Goal: Task Accomplishment & Management: Complete application form

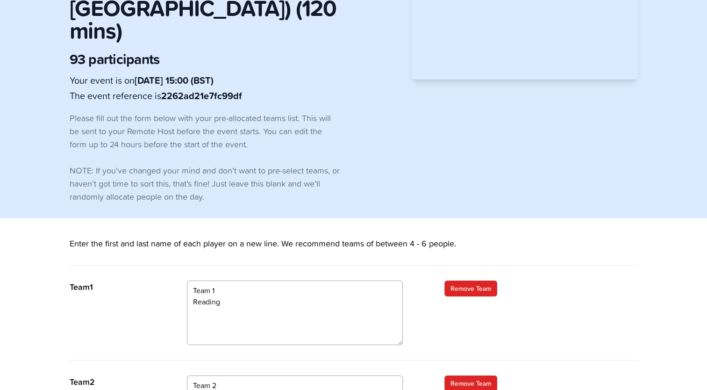
scroll to position [187, 0]
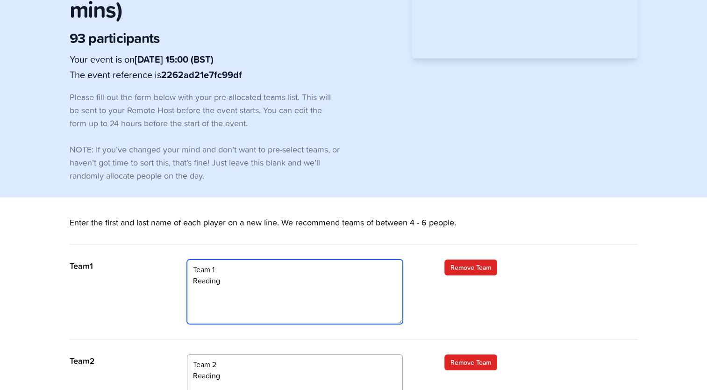
click at [235, 259] on textarea "Team 1 Reading" at bounding box center [295, 291] width 216 height 64
drag, startPoint x: 222, startPoint y: 213, endPoint x: 194, endPoint y: 213, distance: 27.1
click at [194, 259] on textarea "Team 1 Reading" at bounding box center [295, 291] width 216 height 64
click at [238, 259] on textarea "Team 1 Reading" at bounding box center [295, 291] width 216 height 64
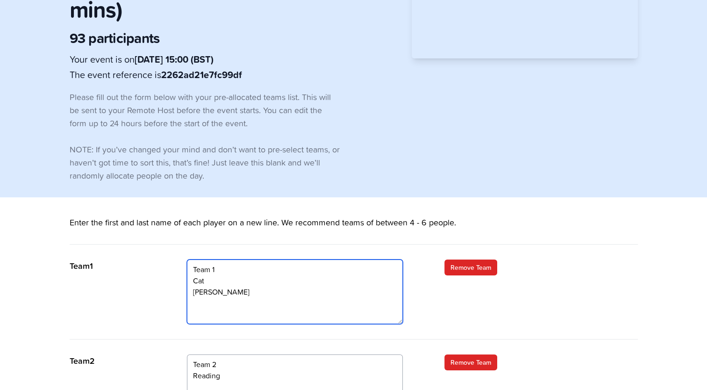
type textarea "Team 1 Cat [PERSON_NAME]"
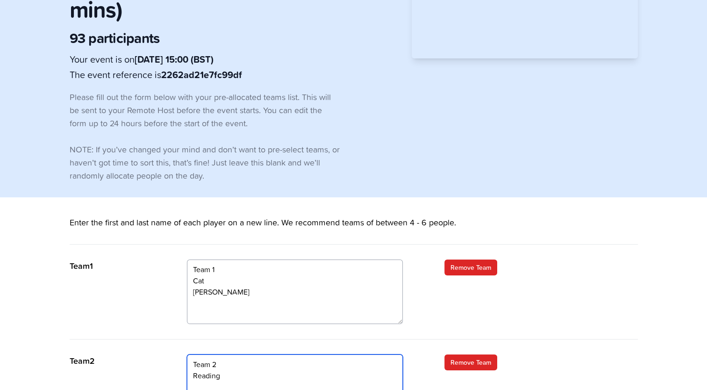
drag, startPoint x: 228, startPoint y: 313, endPoint x: 191, endPoint y: 310, distance: 37.1
click at [191, 354] on textarea "Team 2 Reading" at bounding box center [295, 386] width 216 height 64
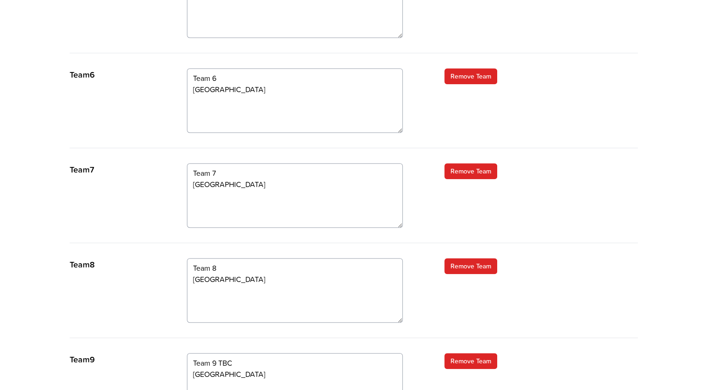
scroll to position [902, 0]
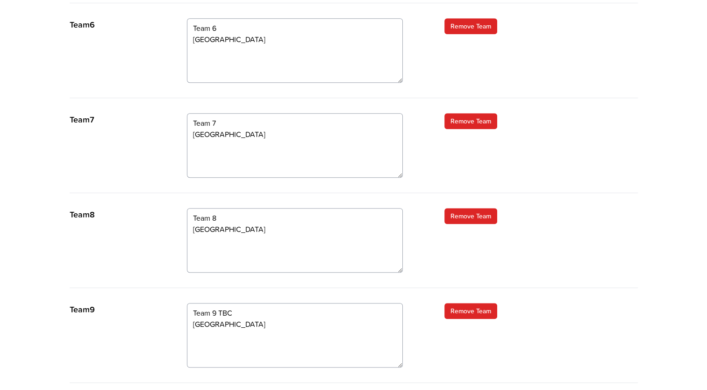
type textarea "Team 2 Steph Umair Ella Lucy Uzair"
